Goal: Navigation & Orientation: Find specific page/section

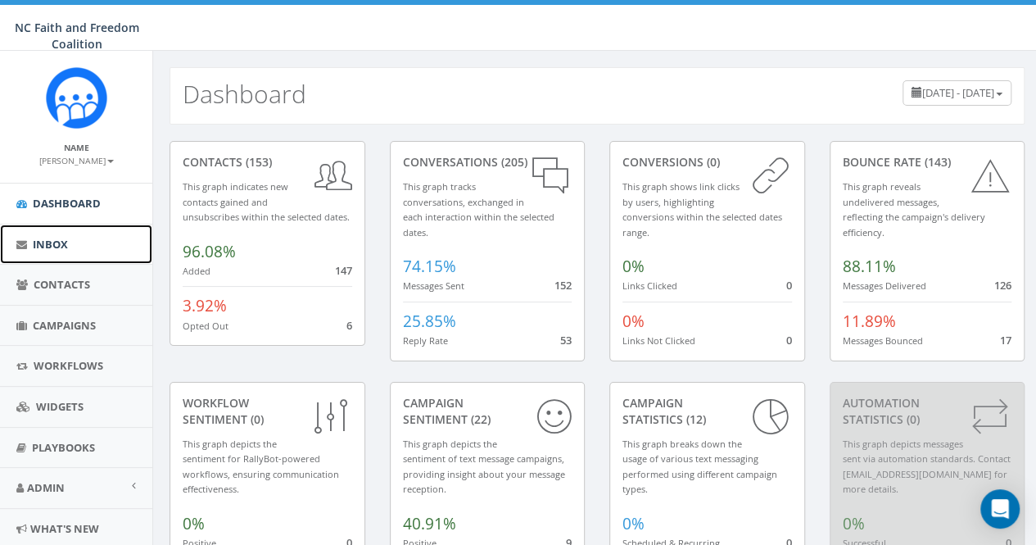
click at [61, 242] on span "Inbox" at bounding box center [50, 244] width 35 height 15
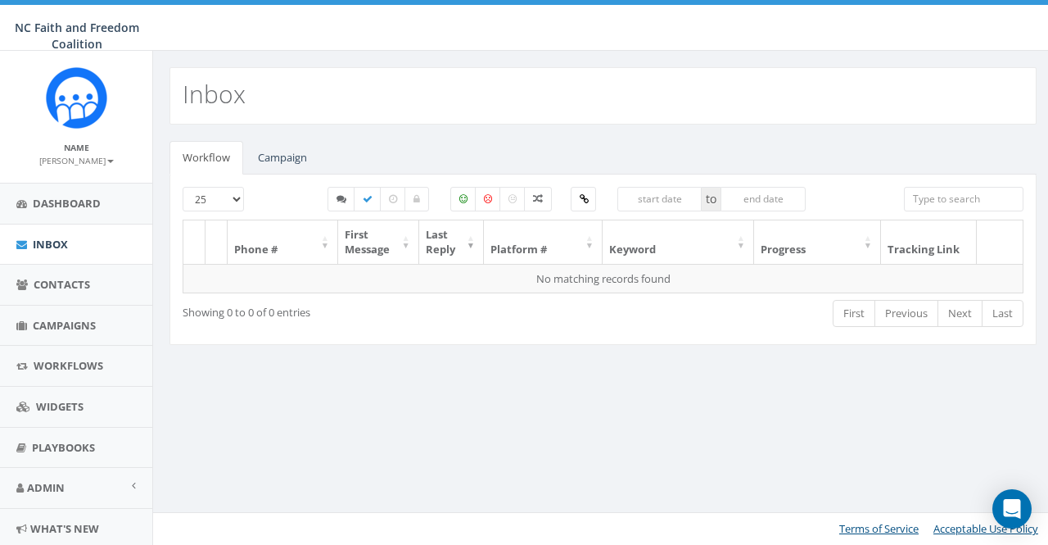
select select
click at [285, 153] on link "Campaign" at bounding box center [282, 158] width 75 height 34
